Goal: Complete application form

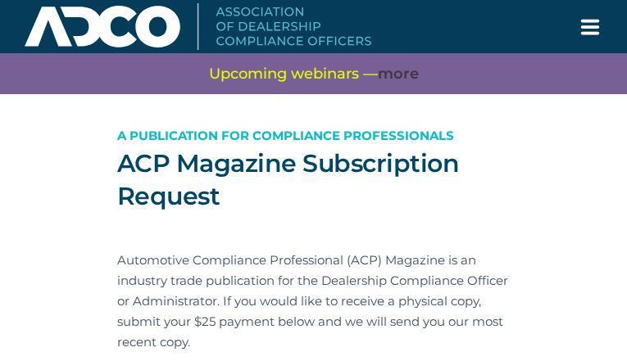
type input "KbBwvNkdtebalItB"
type input "markmagallon90744@yahoo.com"
type input "FETarvxoFjMyyE"
type input "vBLzzKlE"
type input "FYcXWxmGLrklIUij"
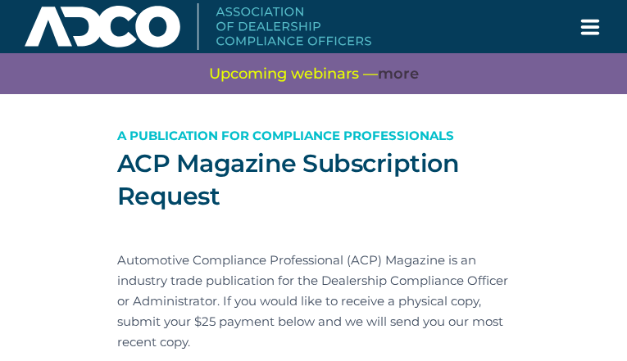
type input "ueVhUrakXzSv"
type input "XJKqalszNMGMCH"
type input "mZHJPKWwbgfywJQw"
type input "hDONaBafFhxF"
type input "tmTdPldwUmtjI"
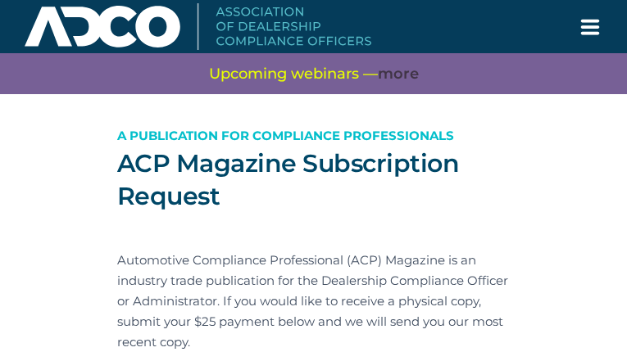
type input "RCOUVJcRWc"
type input "EPtSsEPuXLl"
